Goal: Task Accomplishment & Management: Complete application form

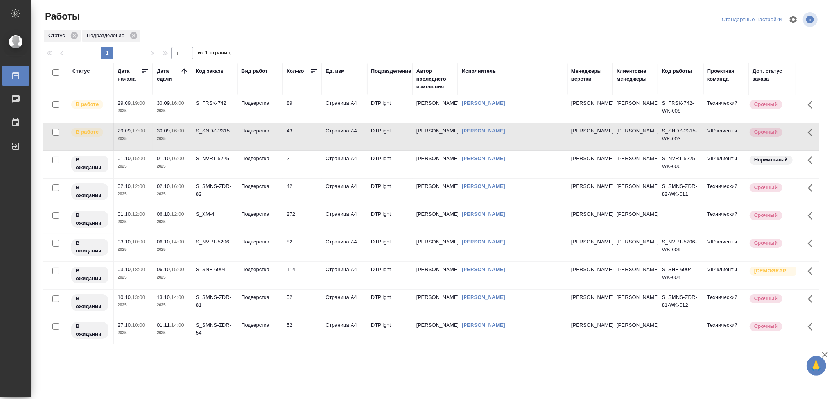
click at [244, 107] on td "Подверстка" at bounding box center [259, 108] width 45 height 27
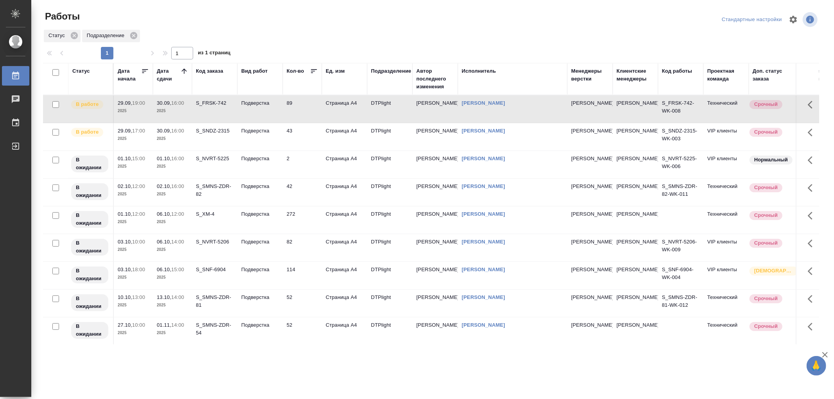
click at [244, 107] on td "Подверстка" at bounding box center [259, 108] width 45 height 27
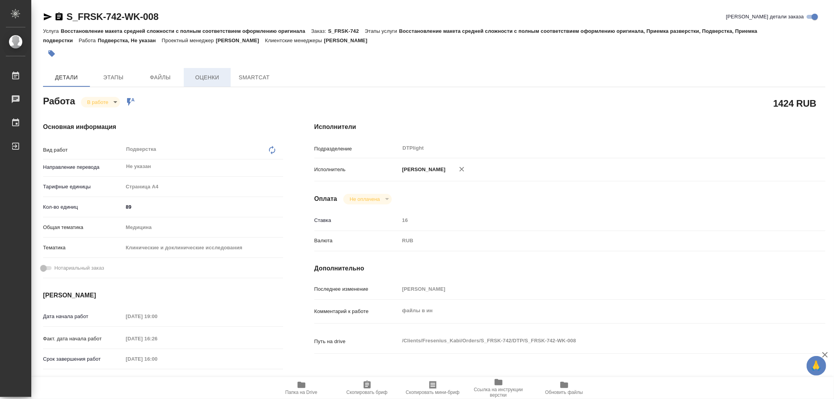
type textarea "x"
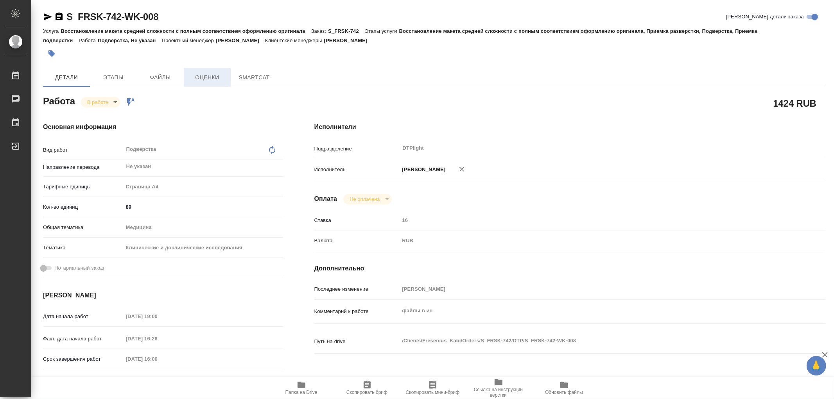
type textarea "x"
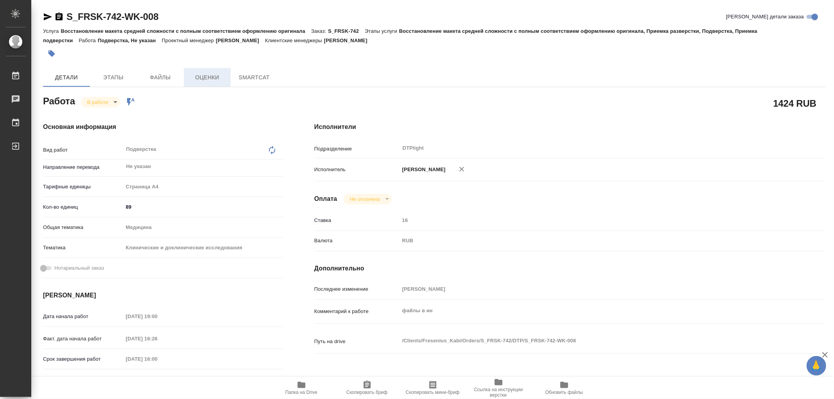
type textarea "x"
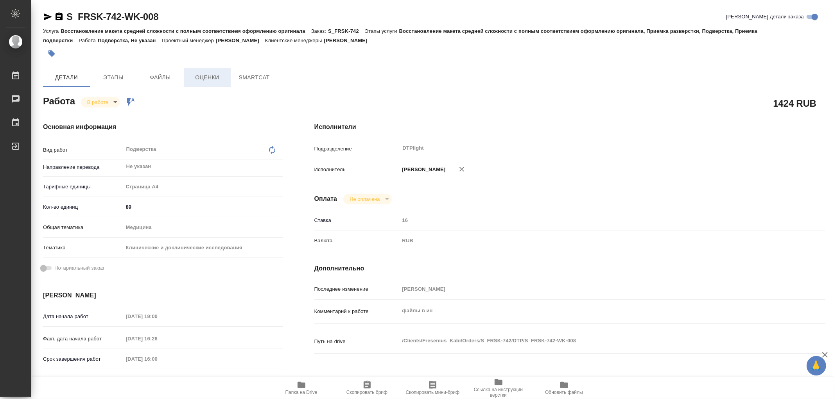
type textarea "x"
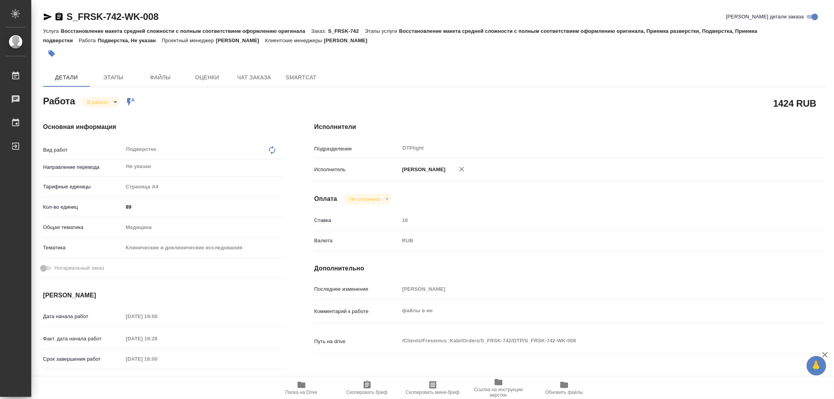
type textarea "x"
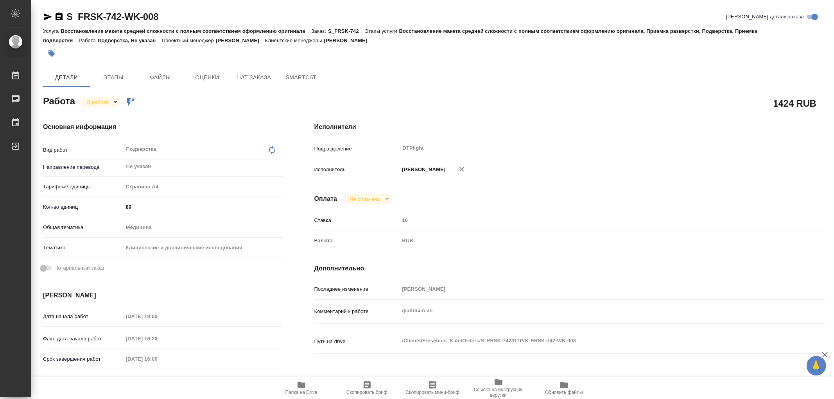
type textarea "x"
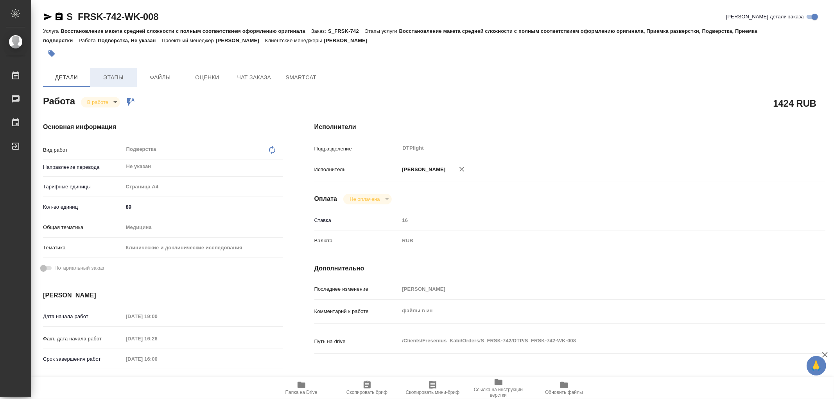
click at [116, 79] on span "Этапы" at bounding box center [114, 78] width 38 height 10
type textarea "x"
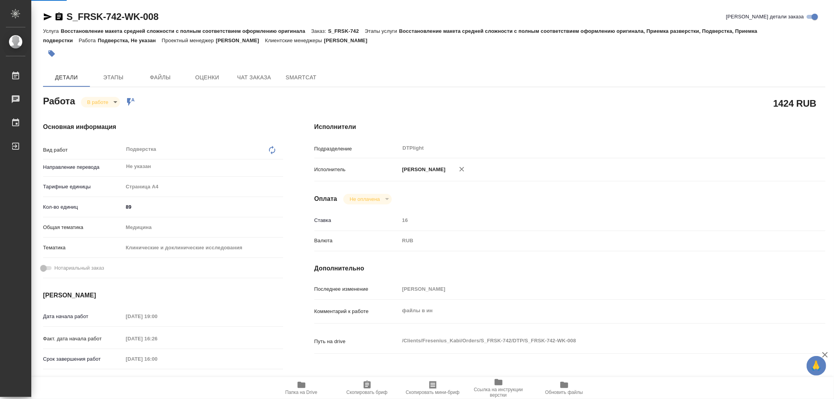
type textarea "x"
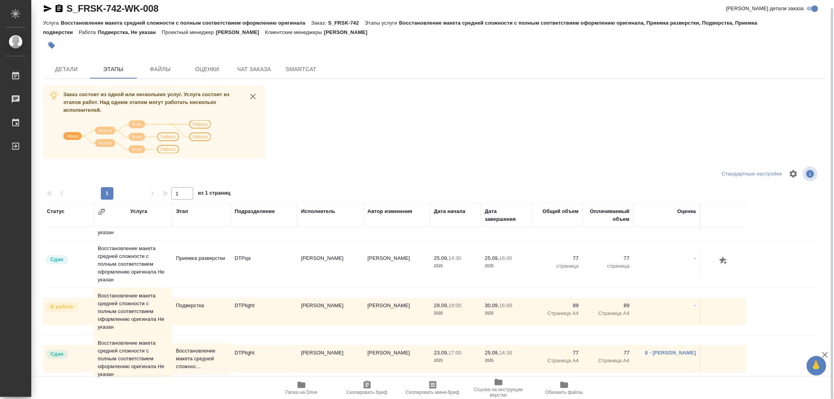
scroll to position [149, 0]
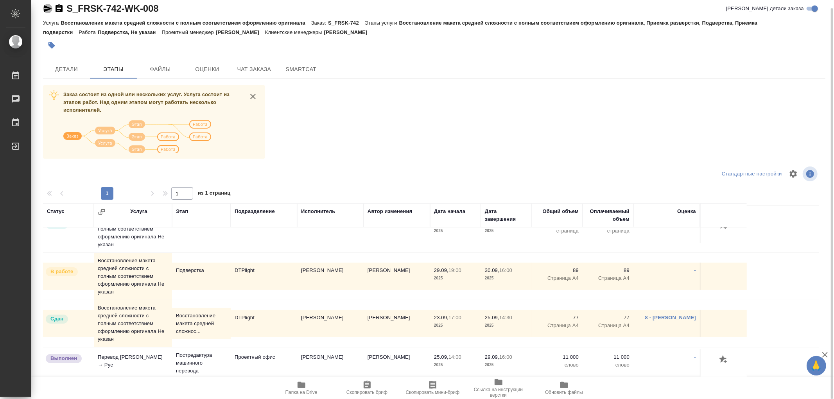
click at [48, 9] on icon "button" at bounding box center [47, 8] width 9 height 9
click at [66, 73] on span "Детали" at bounding box center [67, 69] width 38 height 10
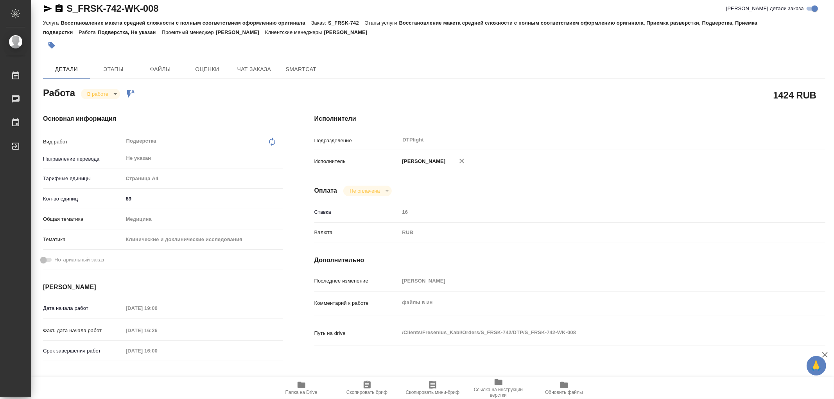
type textarea "x"
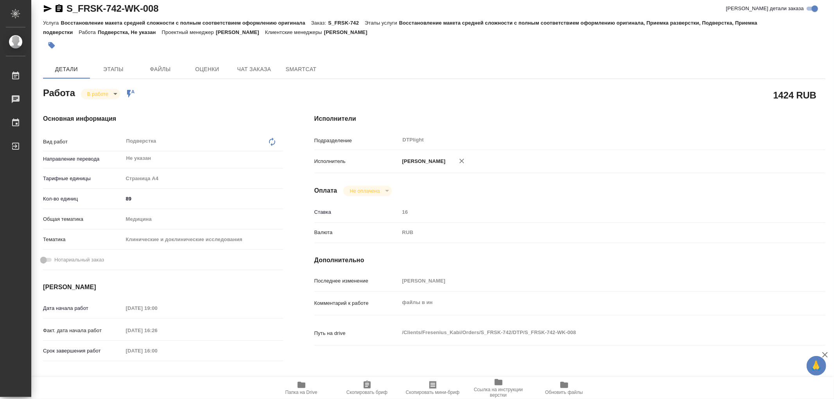
type textarea "x"
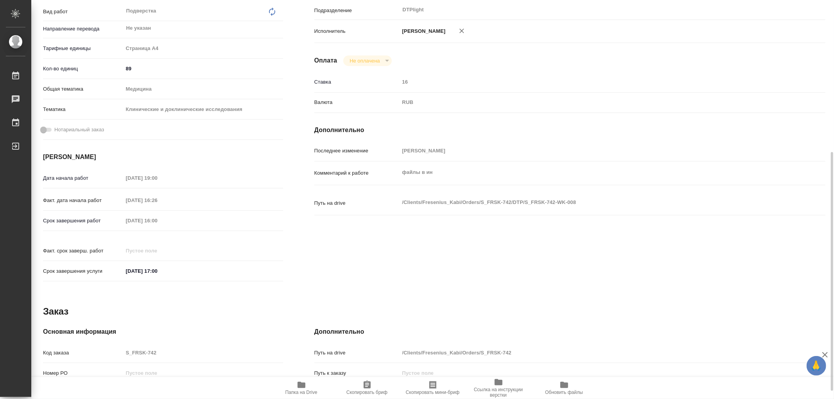
type textarea "x"
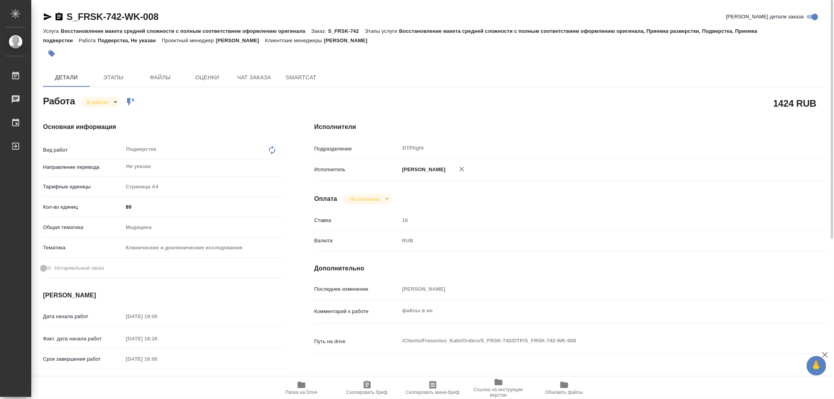
click at [43, 21] on icon "button" at bounding box center [47, 16] width 9 height 9
click at [123, 72] on button "Этапы" at bounding box center [113, 77] width 47 height 19
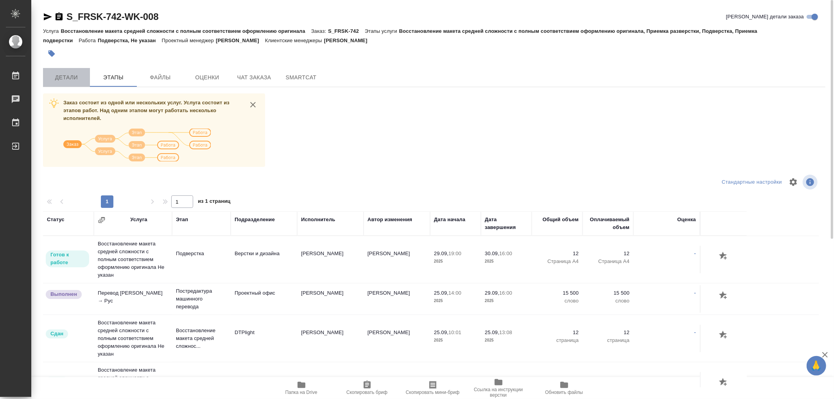
click at [70, 75] on span "Детали" at bounding box center [67, 78] width 38 height 10
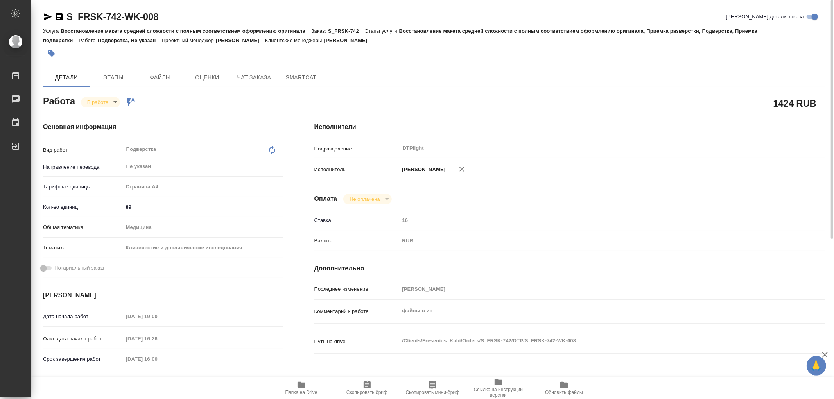
type textarea "x"
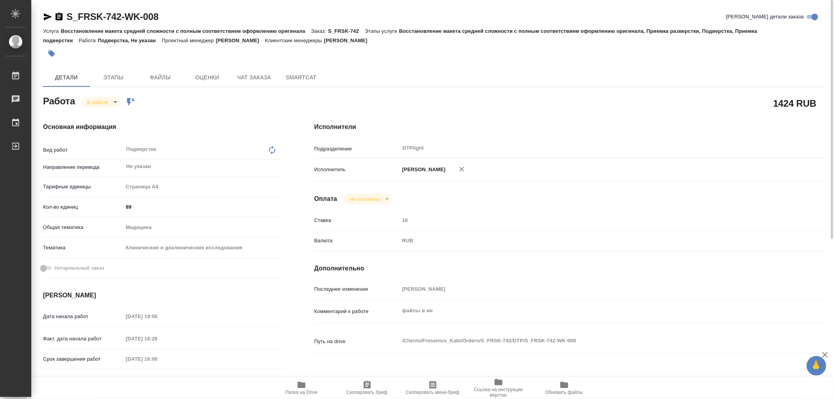
type textarea "x"
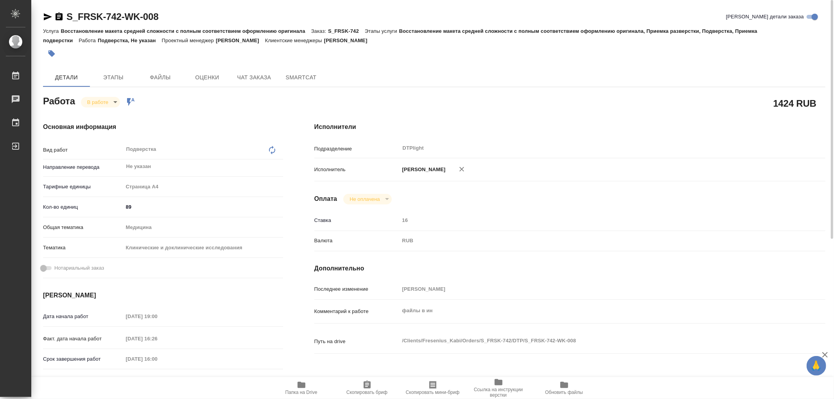
type textarea "x"
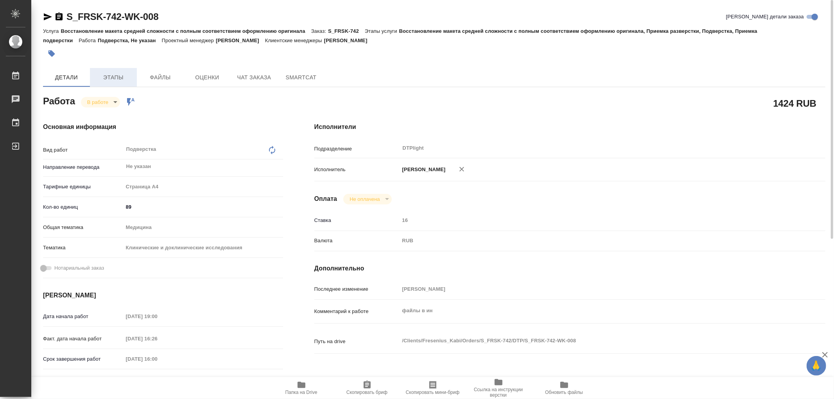
click at [109, 76] on span "Этапы" at bounding box center [114, 78] width 38 height 10
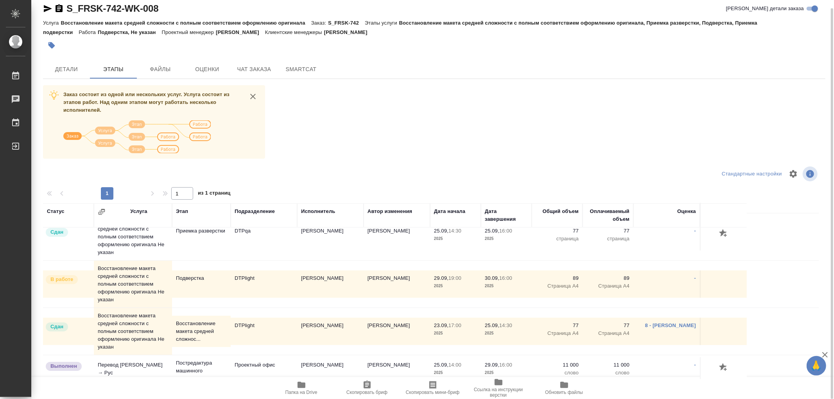
scroll to position [149, 0]
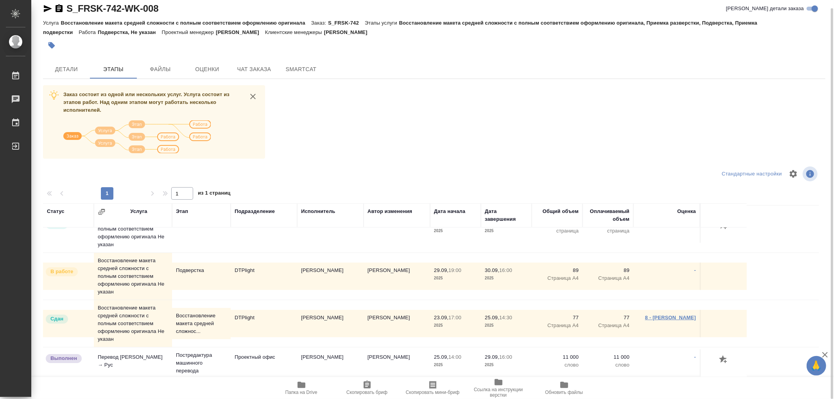
click at [685, 318] on link "8 - [PERSON_NAME]" at bounding box center [670, 318] width 51 height 6
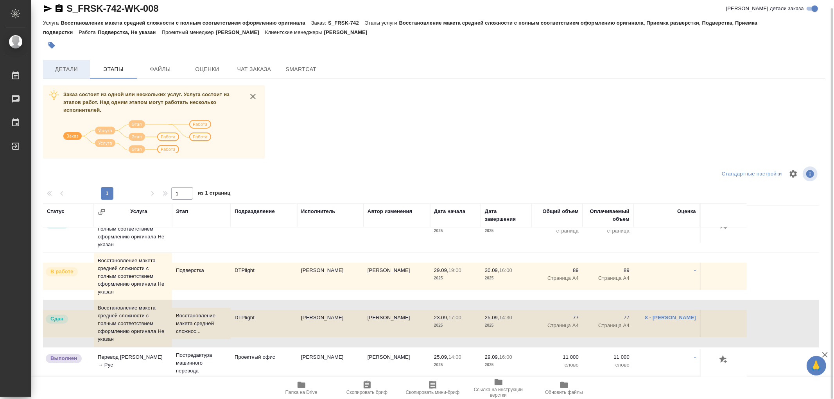
click at [53, 72] on span "Детали" at bounding box center [67, 69] width 38 height 10
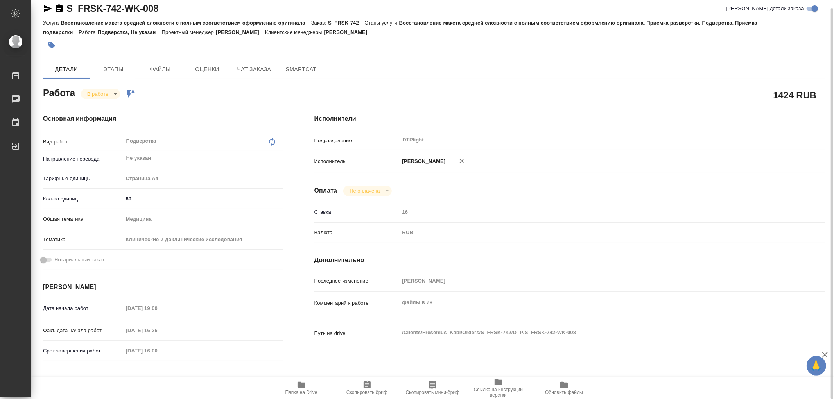
type textarea "x"
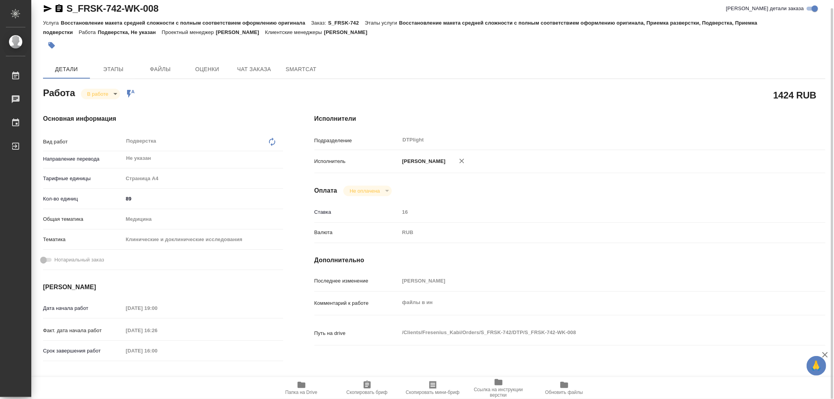
type textarea "x"
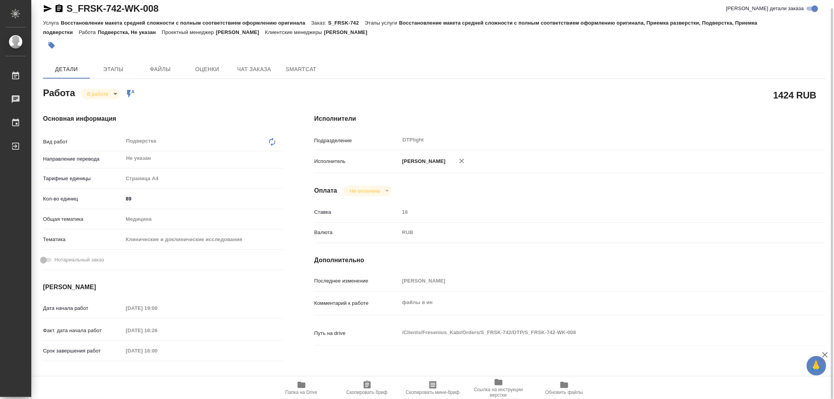
type textarea "x"
